Goal: Task Accomplishment & Management: Manage account settings

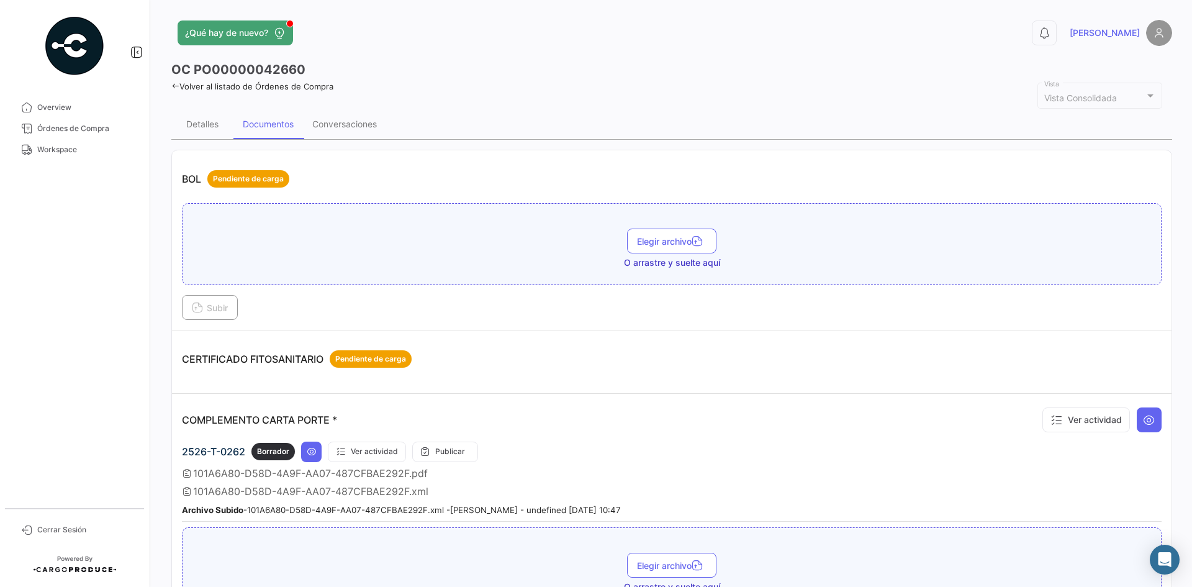
scroll to position [186, 0]
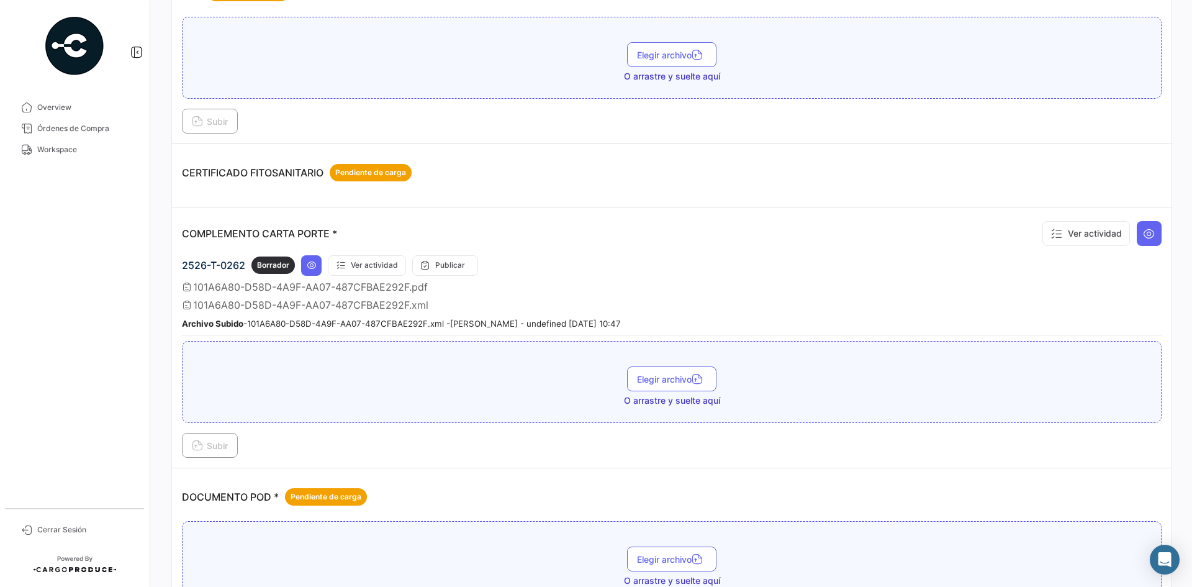
drag, startPoint x: 71, startPoint y: 157, endPoint x: 105, endPoint y: 167, distance: 35.2
click at [71, 157] on link "Workspace" at bounding box center [74, 149] width 129 height 21
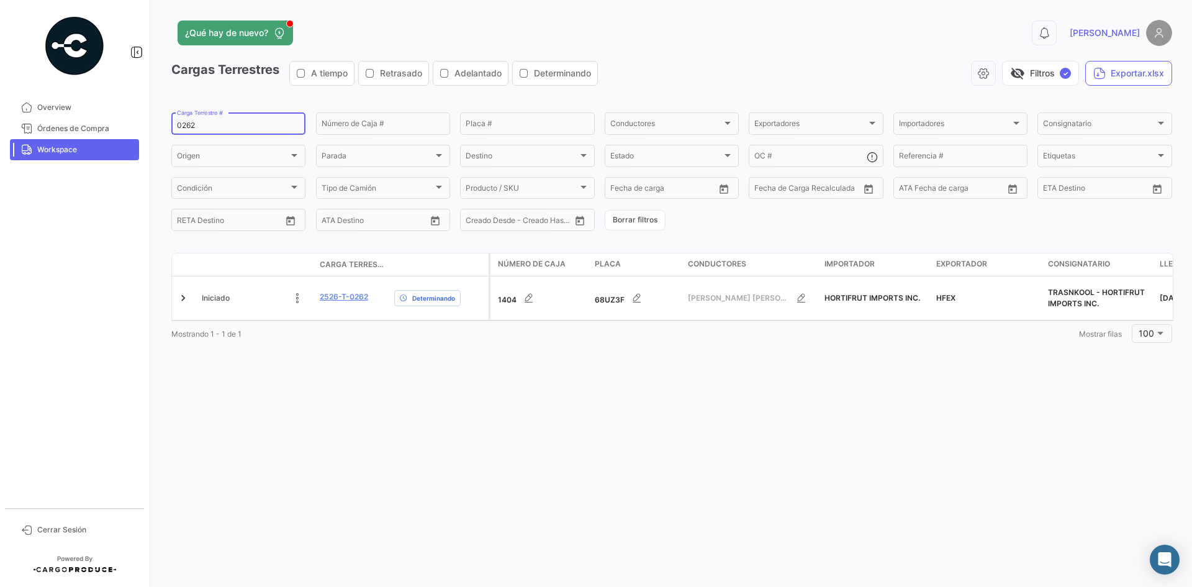
click at [188, 119] on div "0262 Carga Terrestre #" at bounding box center [238, 123] width 123 height 24
click at [187, 125] on input "0262" at bounding box center [238, 125] width 123 height 9
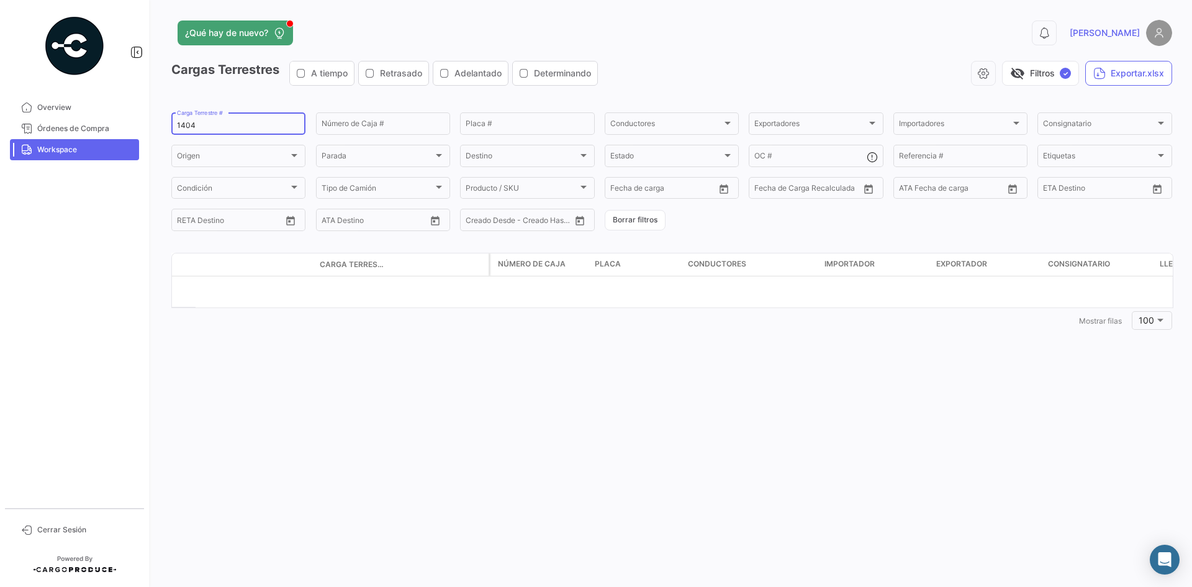
click at [179, 125] on input "1404" at bounding box center [238, 125] width 123 height 9
type input "0262"
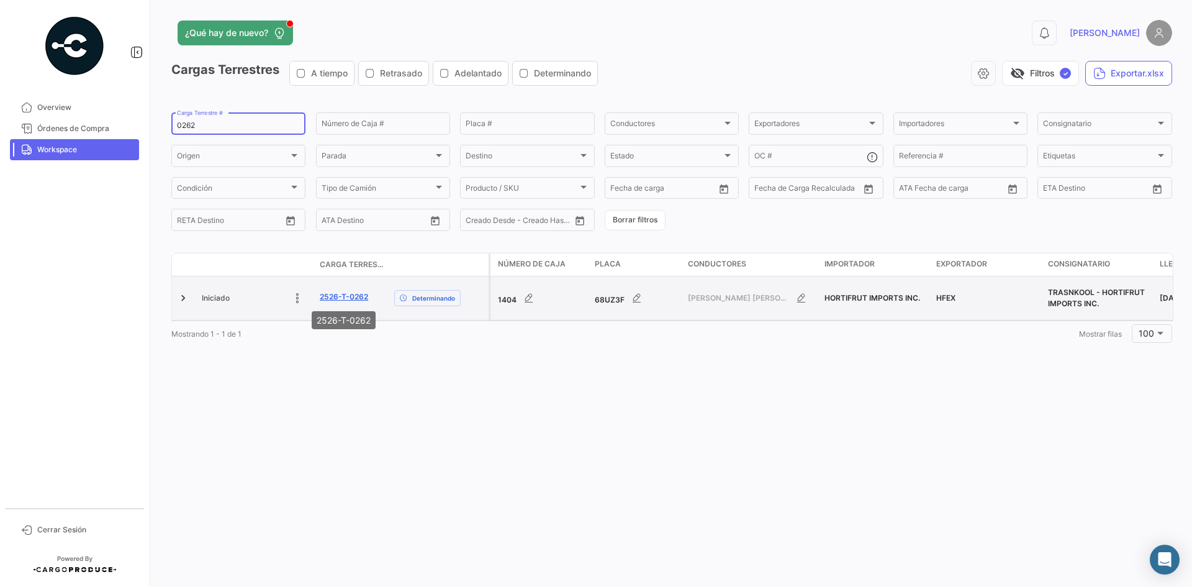
click at [347, 298] on link "2526-T-0262" at bounding box center [344, 296] width 48 height 11
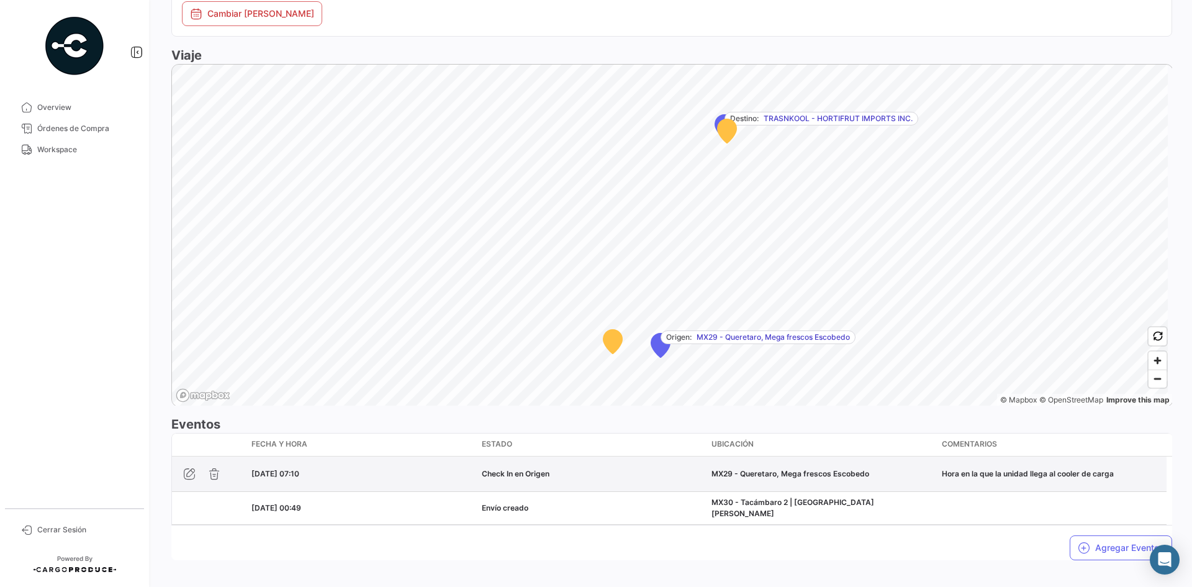
scroll to position [701, 0]
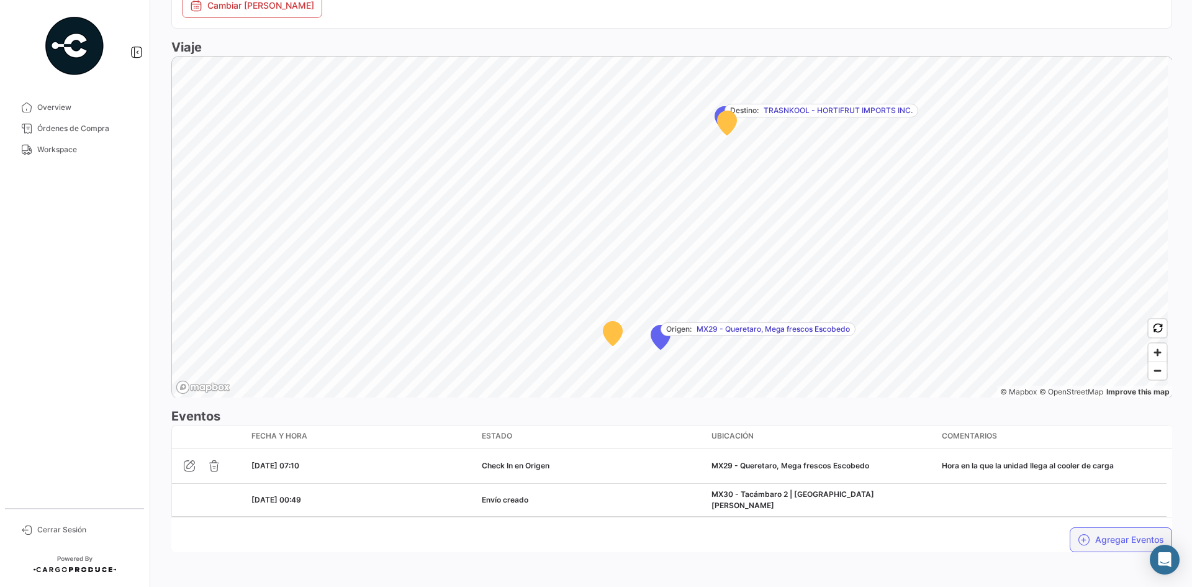
click at [1107, 530] on button "Agregar Eventos" at bounding box center [1121, 539] width 102 height 25
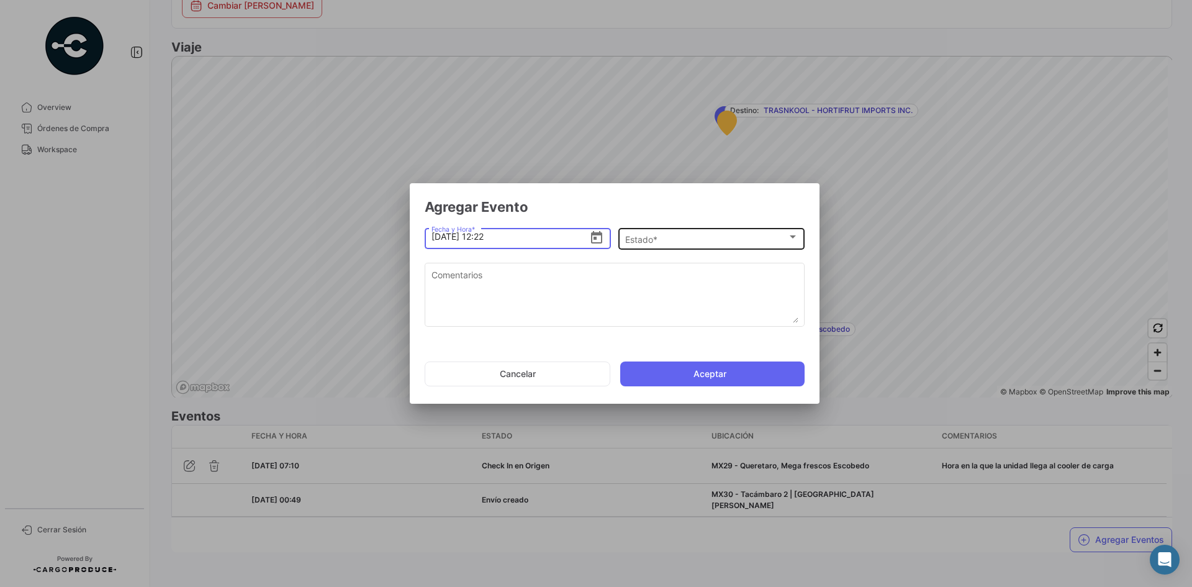
click at [702, 242] on div "Estado *" at bounding box center [706, 239] width 162 height 11
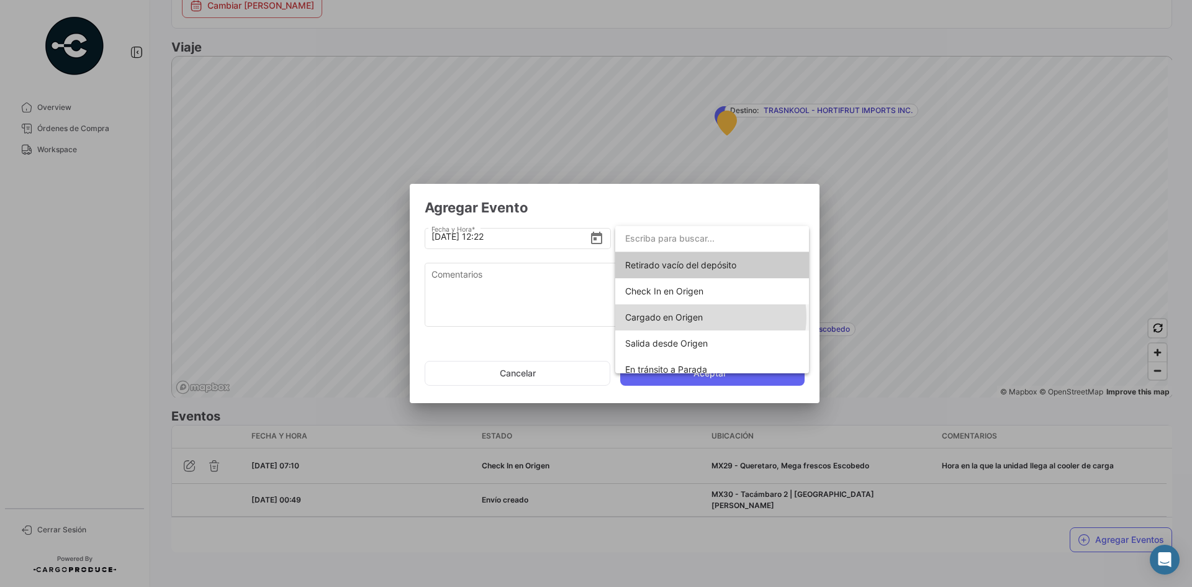
click at [710, 317] on span "Cargado en Origen" at bounding box center [712, 317] width 174 height 26
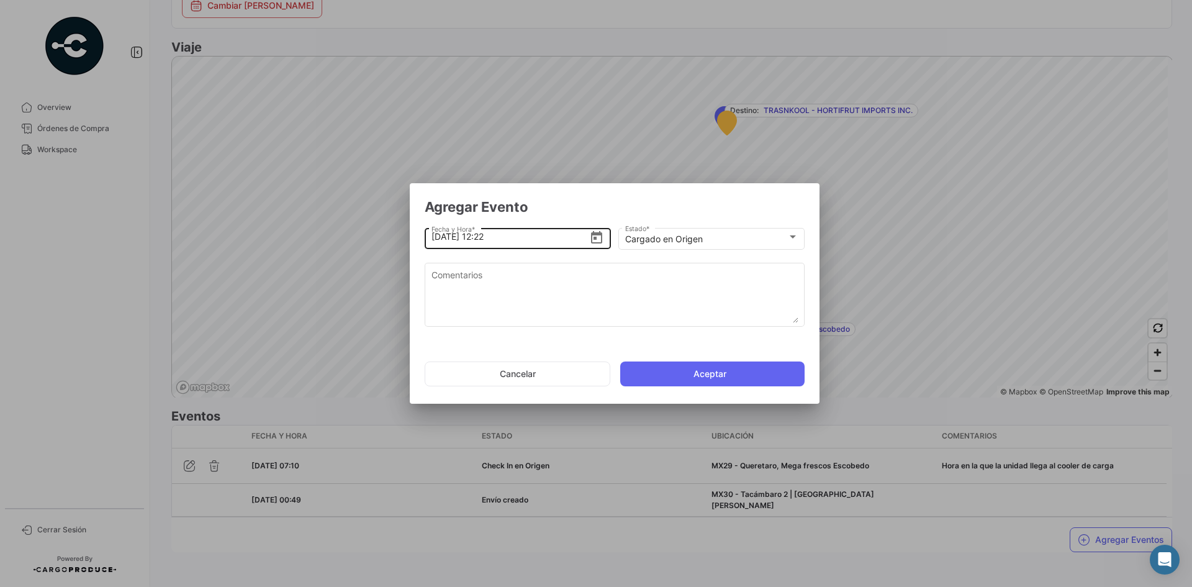
click at [504, 238] on input "[DATE] 12:22" at bounding box center [511, 236] width 158 height 43
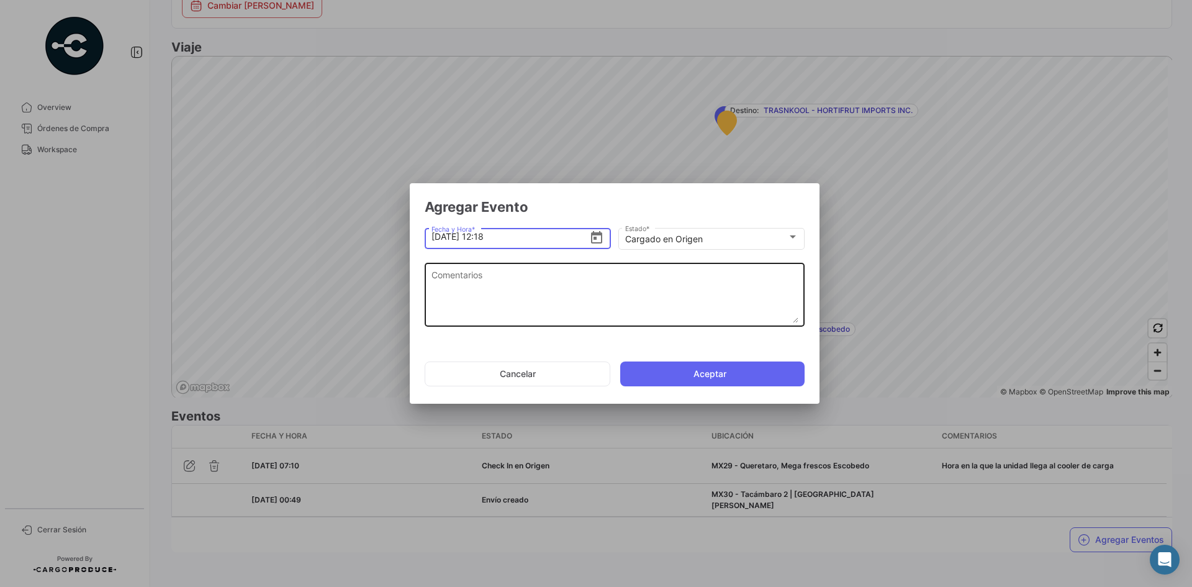
type input "[DATE] 12:18"
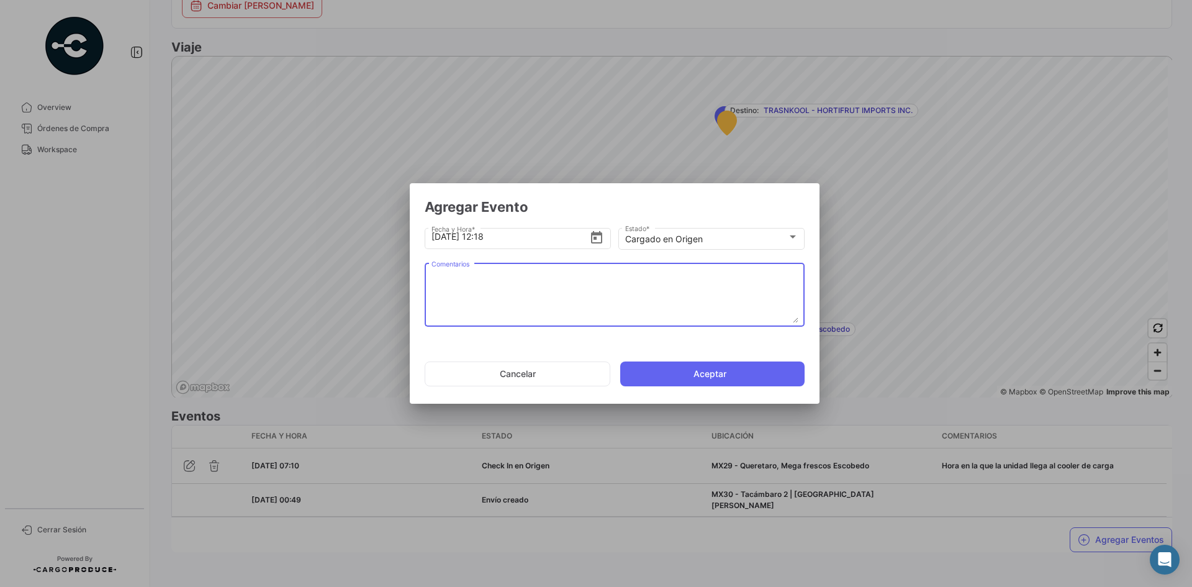
click at [501, 278] on textarea "Comentarios" at bounding box center [615, 295] width 367 height 55
paste textarea "Hora en la que la unidad termina el proceso de carga"
type textarea "Hora en la que la unidad termina el proceso de carga"
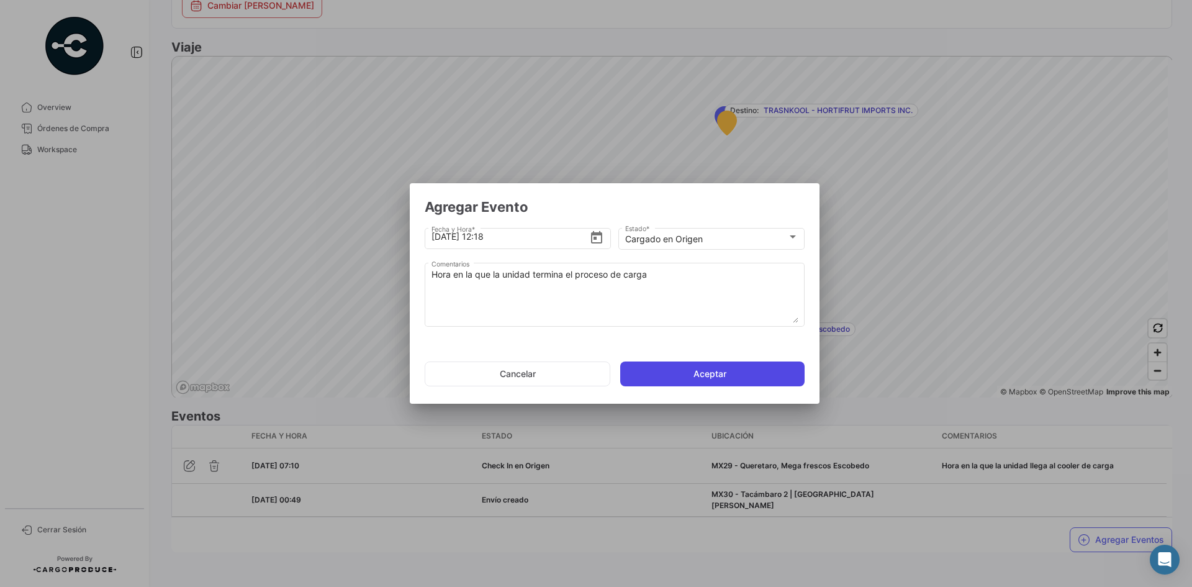
click at [694, 370] on button "Aceptar" at bounding box center [712, 373] width 184 height 25
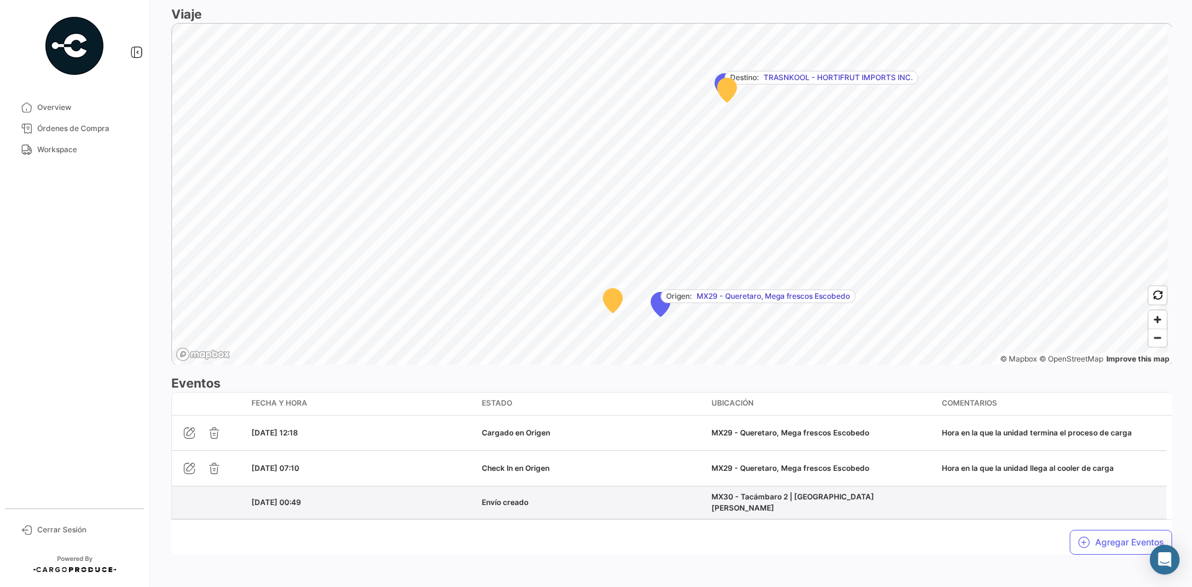
scroll to position [737, 0]
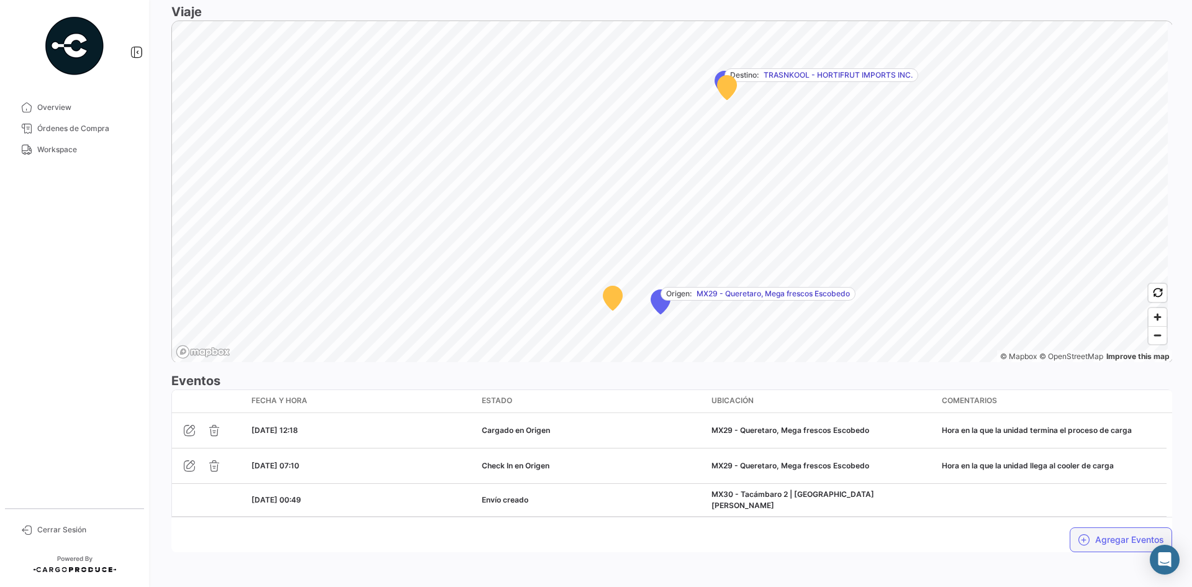
click at [1086, 540] on button "Agregar Eventos" at bounding box center [1121, 539] width 102 height 25
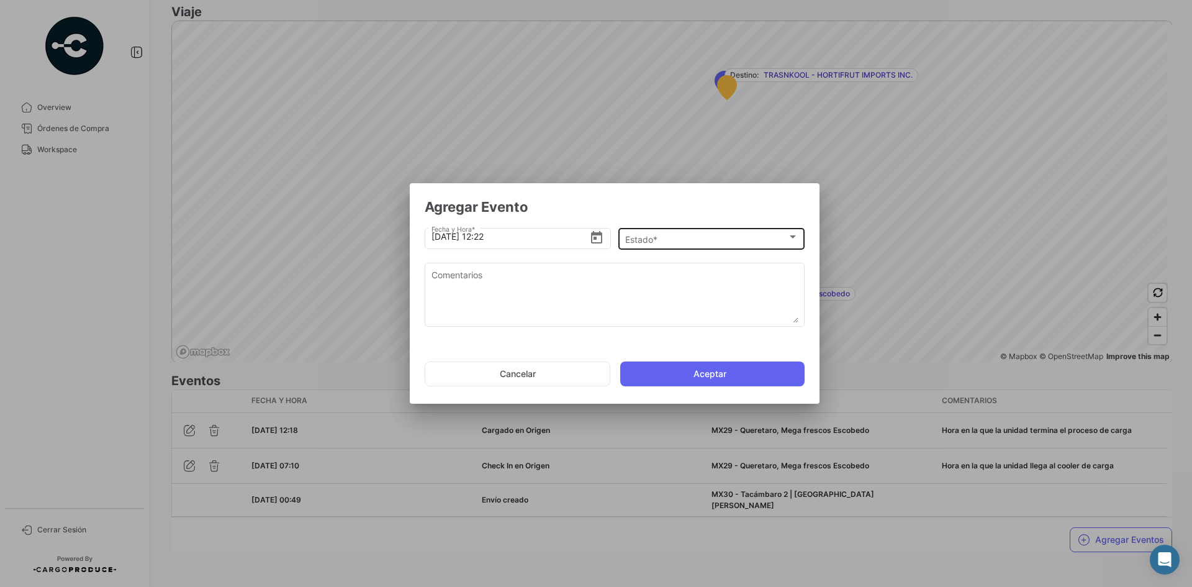
click at [757, 232] on div "Estado * Estado *" at bounding box center [711, 237] width 173 height 24
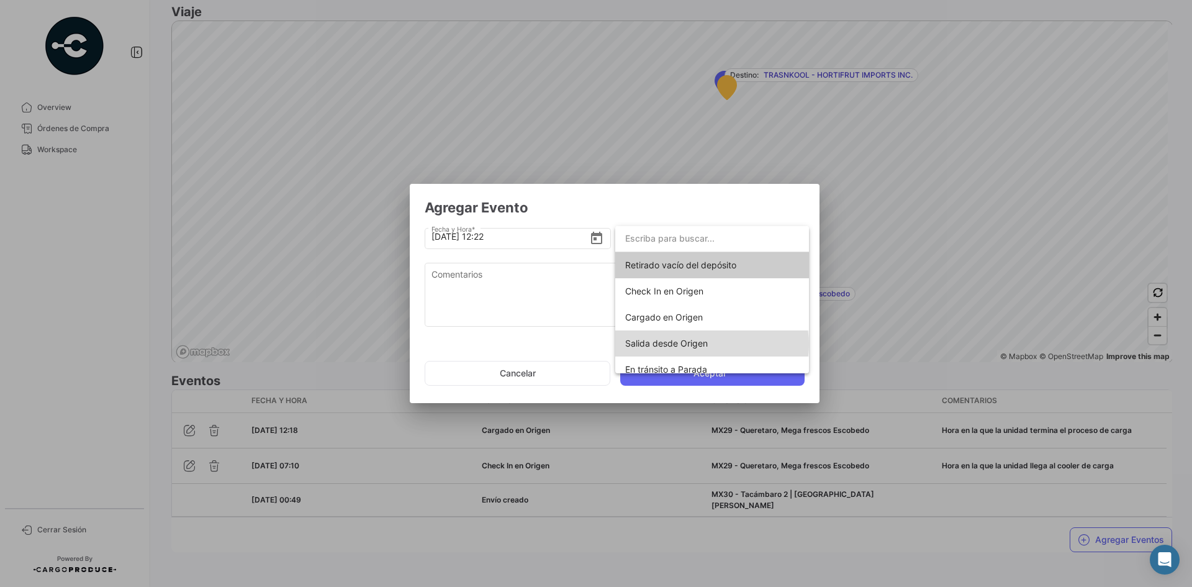
click at [712, 344] on span "Salida desde Origen" at bounding box center [712, 343] width 174 height 26
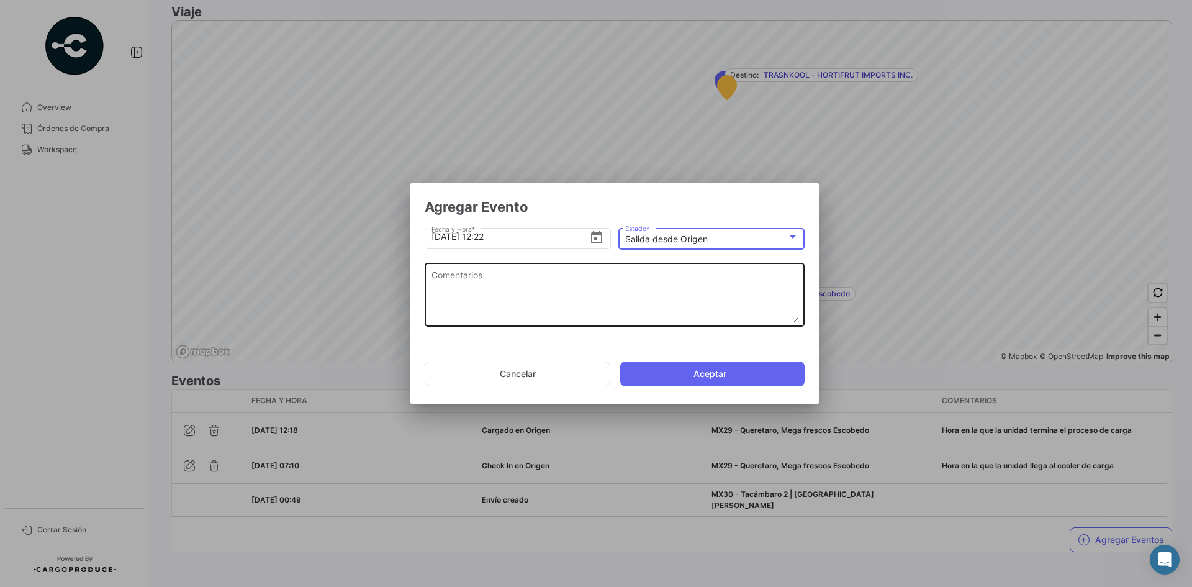
click at [501, 284] on textarea "Comentarios" at bounding box center [615, 295] width 367 height 55
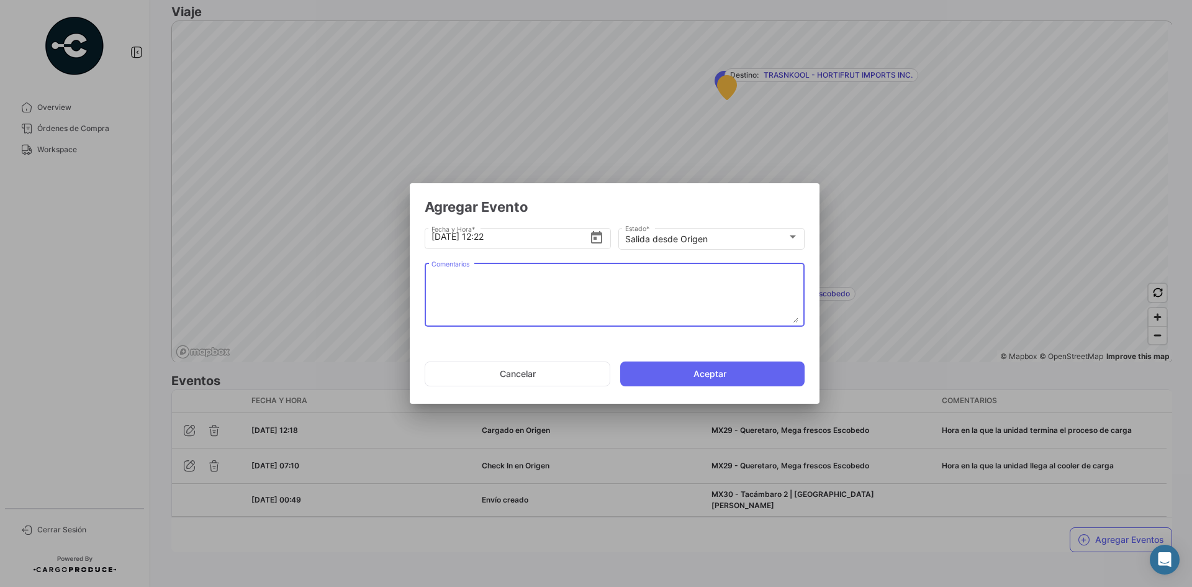
paste textarea "Hora en la que la unidad se retira del cooler"
type textarea "Hora en la que la unidad se retira del cooler"
click at [686, 373] on button "Aceptar" at bounding box center [712, 373] width 184 height 25
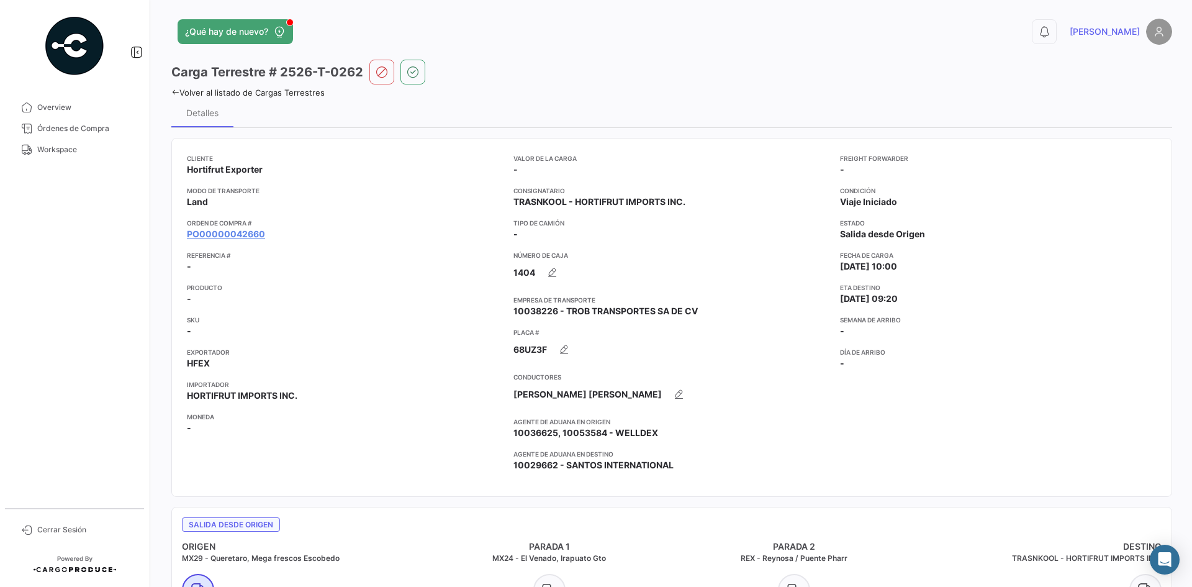
scroll to position [0, 0]
click at [58, 151] on span "Workspace" at bounding box center [85, 149] width 97 height 11
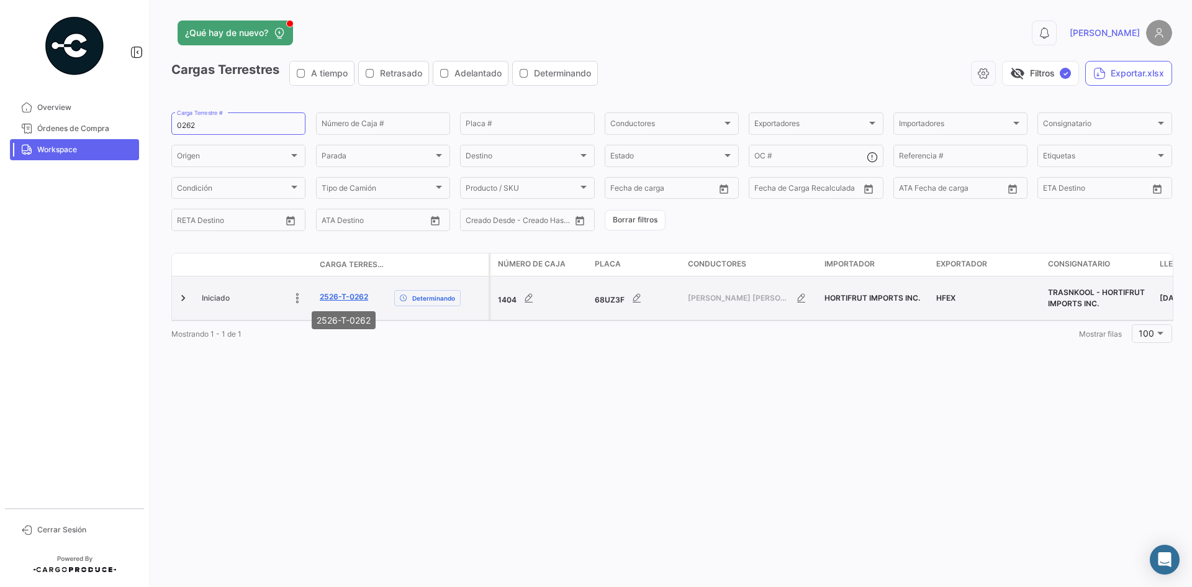
click at [349, 297] on link "2526-T-0262" at bounding box center [344, 296] width 48 height 11
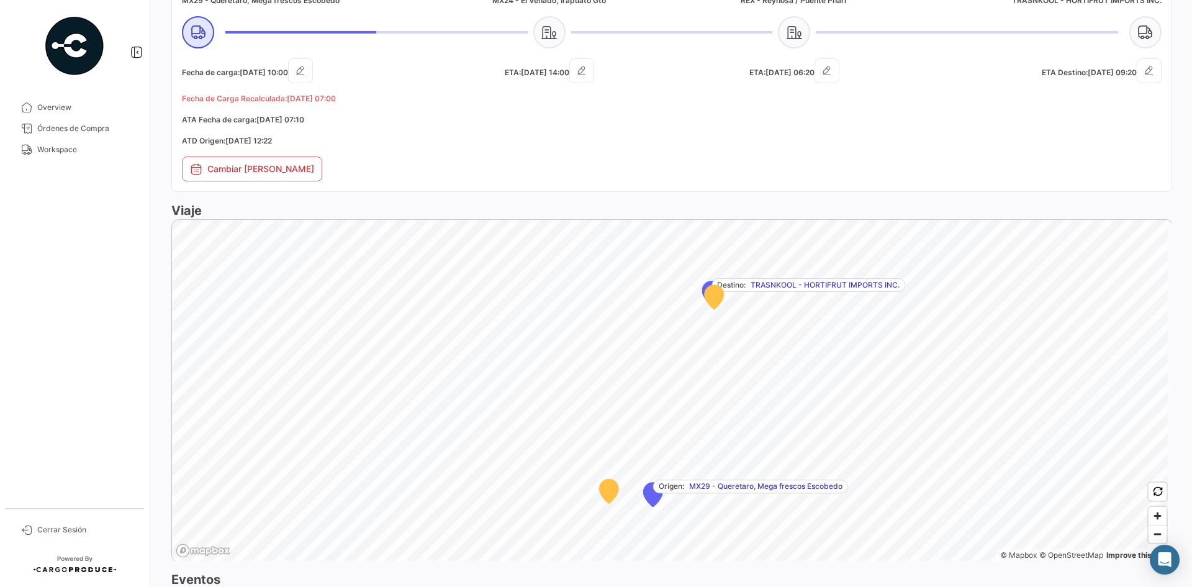
scroll to position [793, 0]
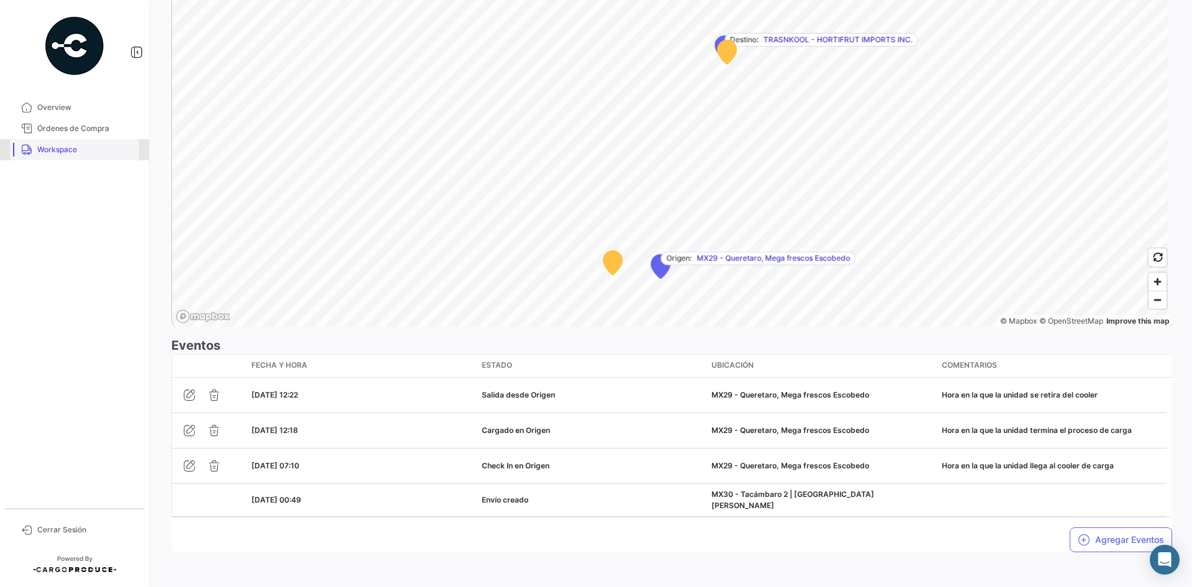
click at [81, 146] on span "Workspace" at bounding box center [85, 149] width 97 height 11
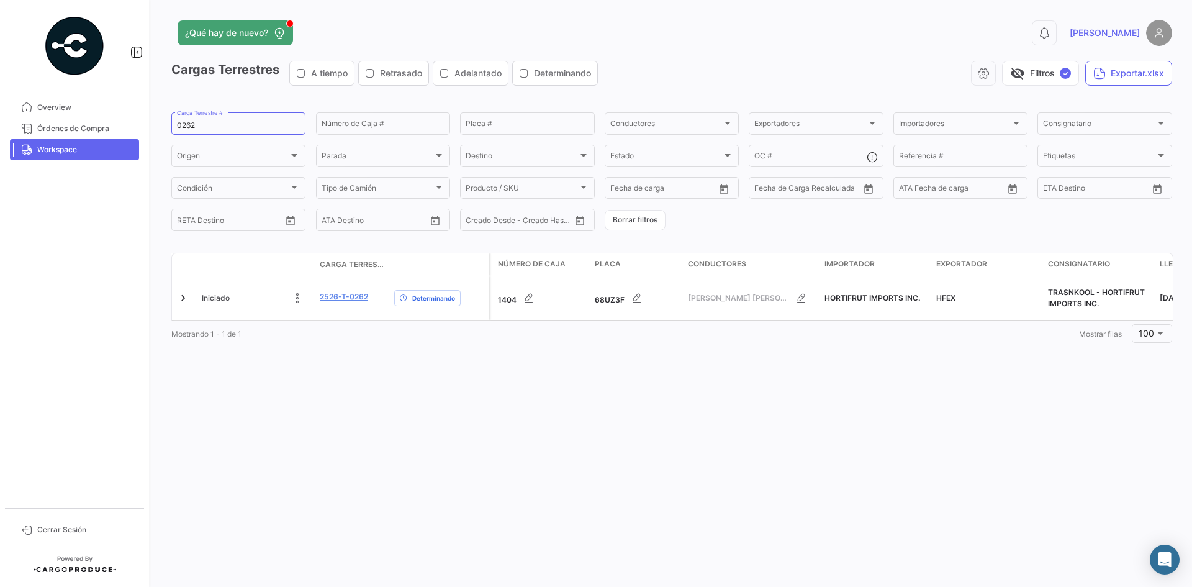
click at [101, 153] on span "Workspace" at bounding box center [85, 149] width 97 height 11
click at [182, 123] on input "0262" at bounding box center [238, 125] width 123 height 9
paste input "71"
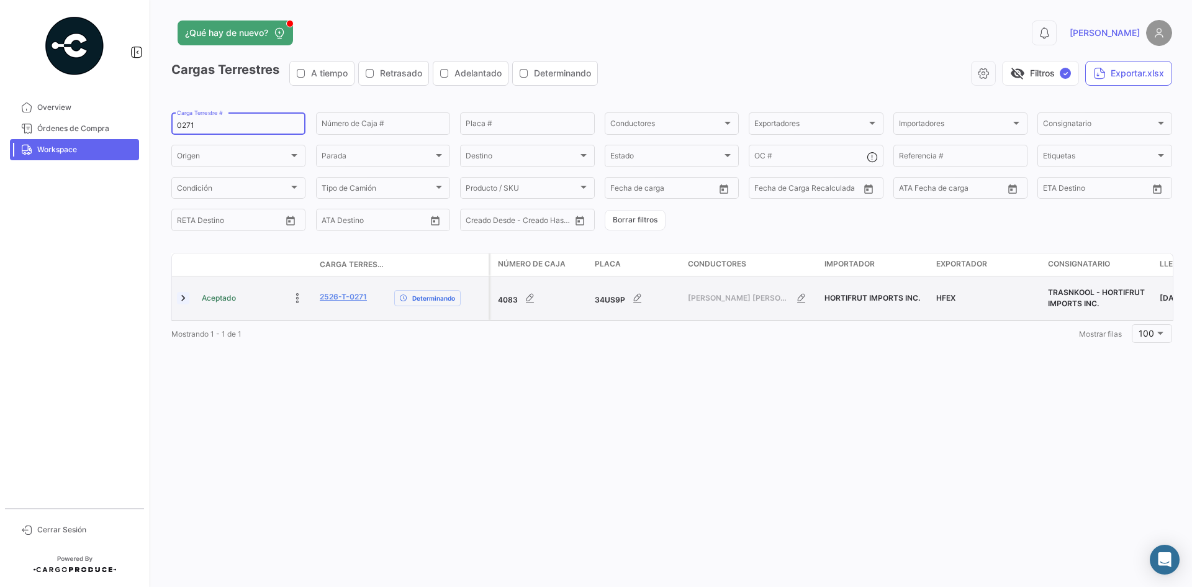
type input "0271"
click at [186, 297] on link at bounding box center [183, 298] width 12 height 12
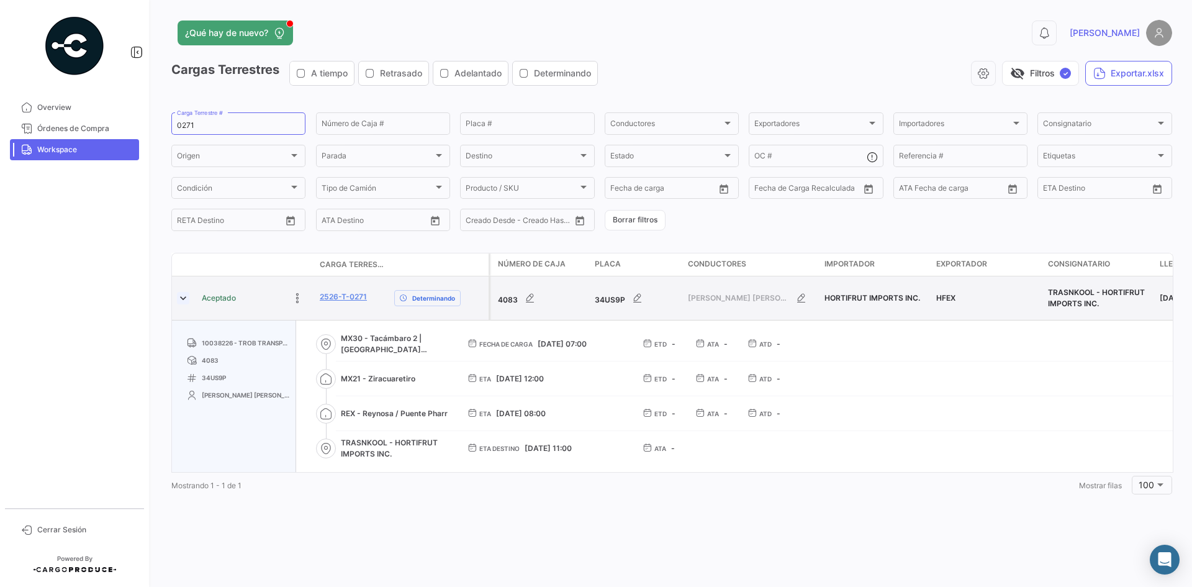
click at [182, 292] on link at bounding box center [183, 298] width 12 height 12
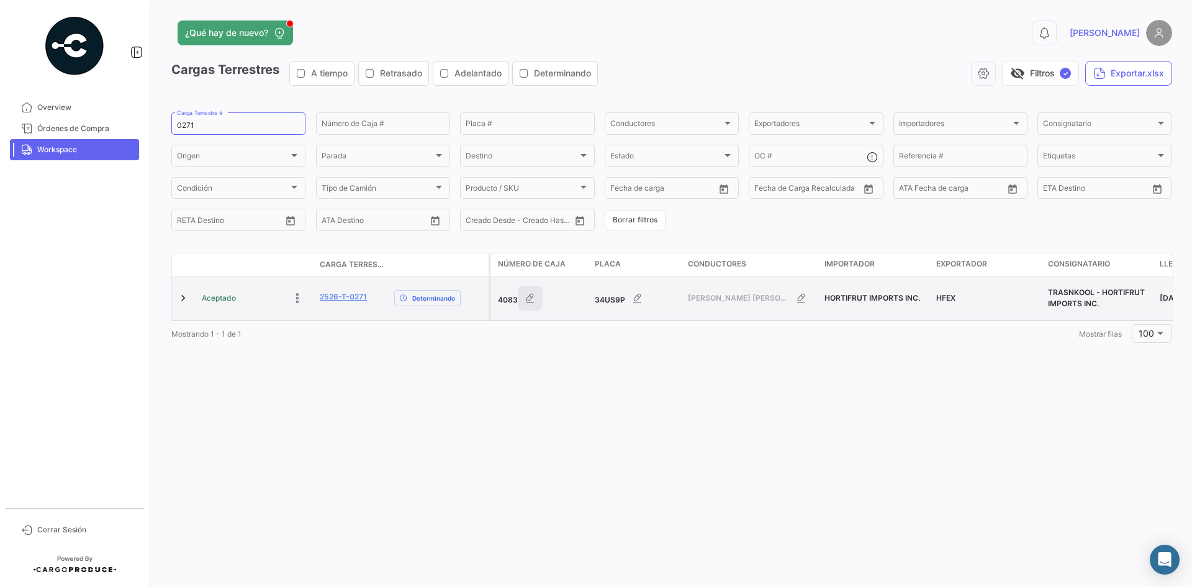
click at [529, 297] on icon "button" at bounding box center [530, 298] width 12 height 12
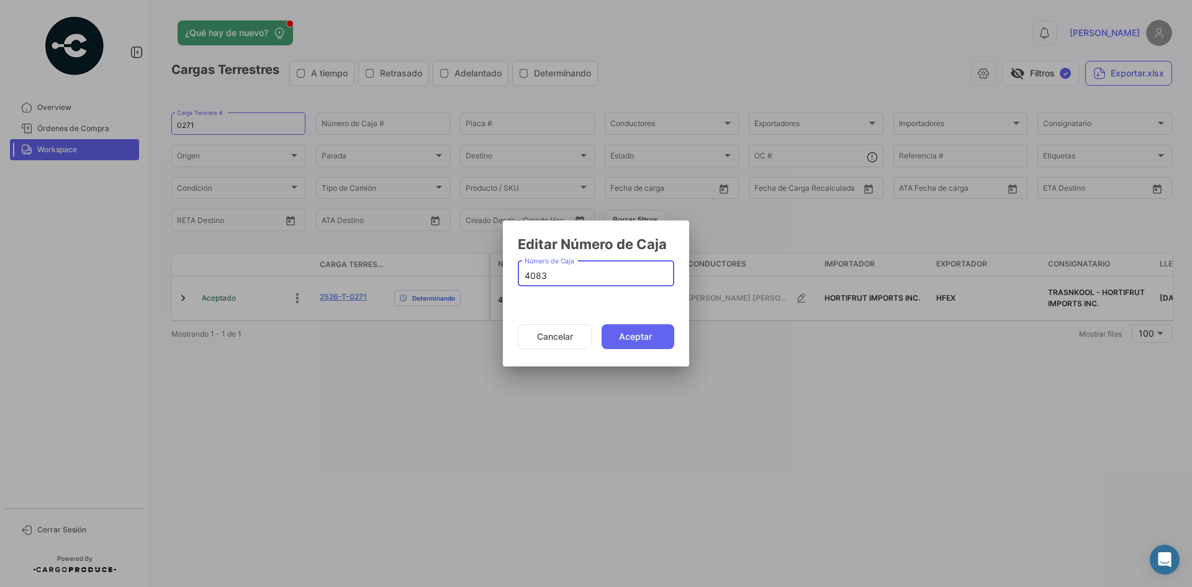
drag, startPoint x: 554, startPoint y: 274, endPoint x: 512, endPoint y: 281, distance: 42.9
click at [512, 281] on mat-dialog-container "Editar Número de Caja 4083 Número de Caja Cancelar Aceptar" at bounding box center [596, 293] width 186 height 146
click at [612, 271] on input "Número de Caja" at bounding box center [596, 276] width 143 height 11
type input "1248"
click at [635, 350] on mat-dialog-actions "Cancelar Aceptar" at bounding box center [596, 336] width 157 height 42
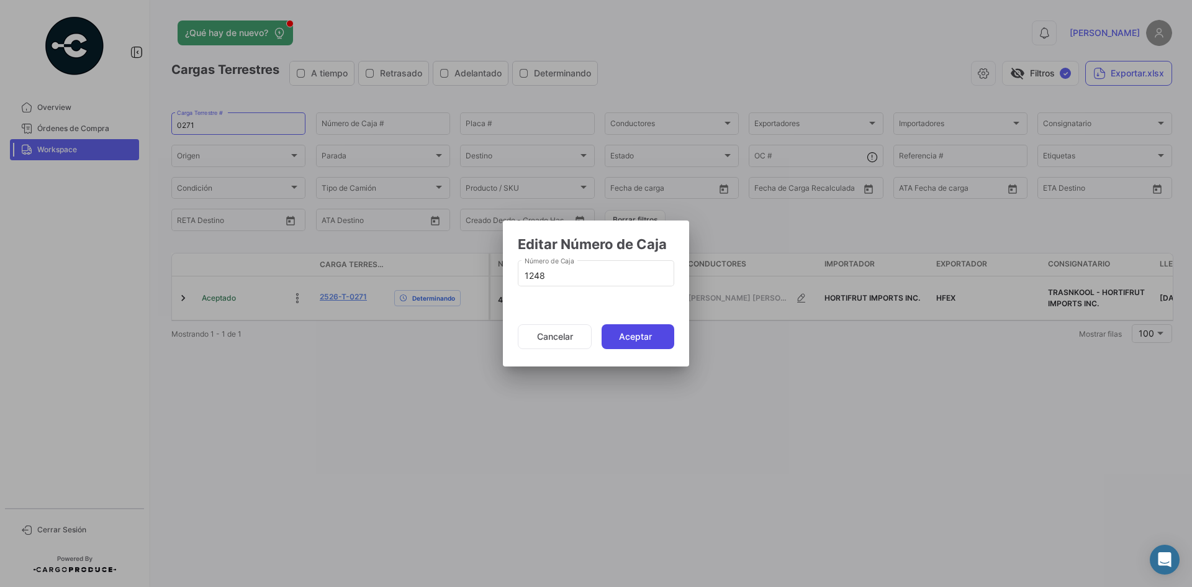
click at [640, 342] on button "Aceptar" at bounding box center [638, 336] width 73 height 25
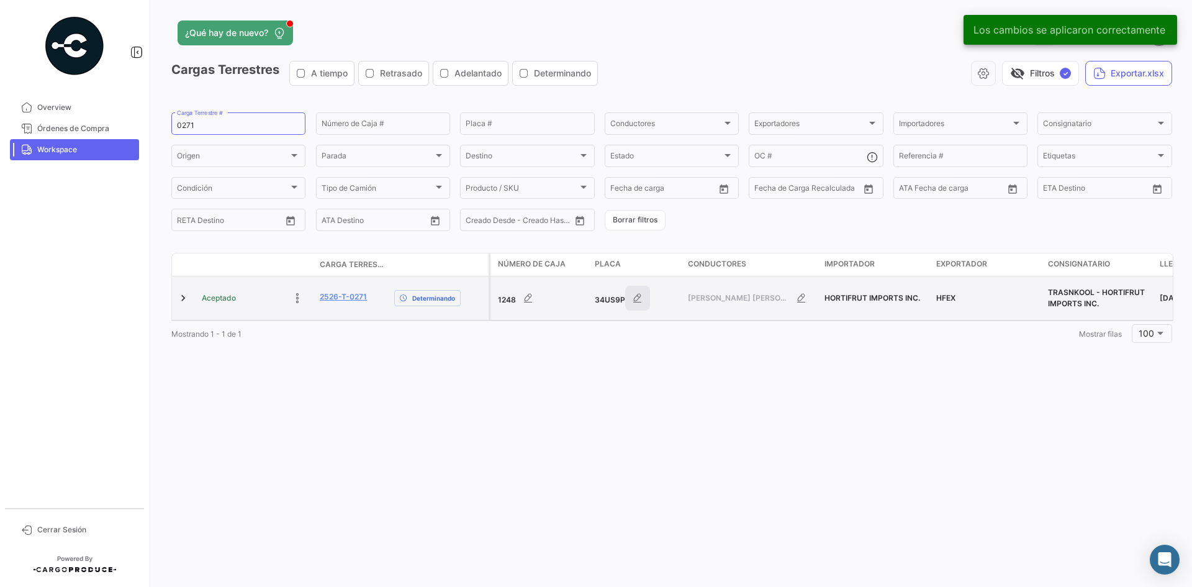
click at [636, 293] on icon "button" at bounding box center [638, 298] width 12 height 12
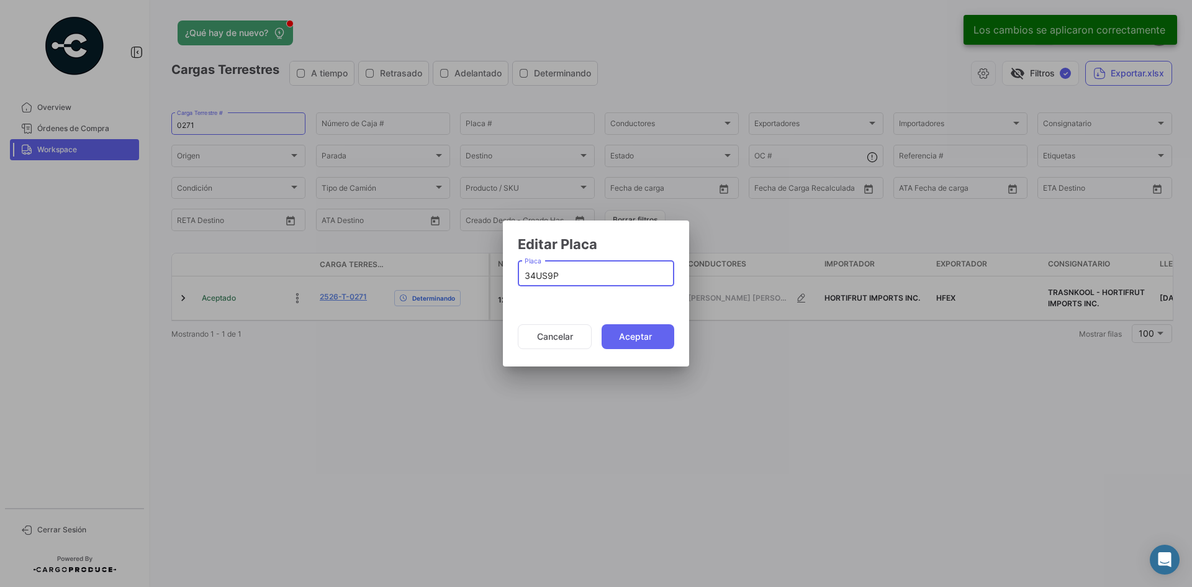
drag, startPoint x: 577, startPoint y: 274, endPoint x: 423, endPoint y: 284, distance: 154.4
click at [423, 284] on div "Los cambios se aplicaron correctamente Editar Placa 34US9P Placa Cancelar Acept…" at bounding box center [596, 293] width 1192 height 587
type input "53UP5J"
click at [628, 327] on button "Aceptar" at bounding box center [638, 336] width 73 height 25
